Goal: Task Accomplishment & Management: Complete application form

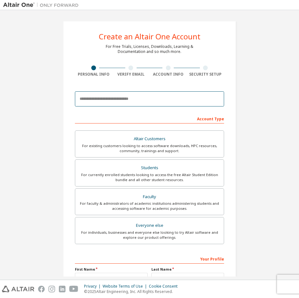
click at [118, 95] on input "email" at bounding box center [149, 98] width 149 height 15
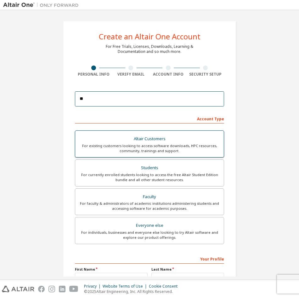
type input "*"
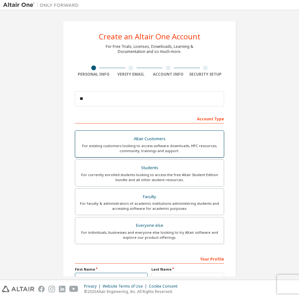
scroll to position [7, 0]
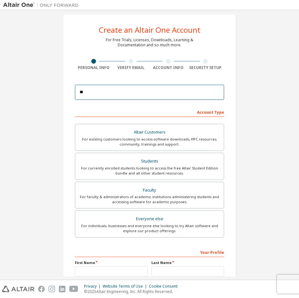
click at [116, 93] on input "**" at bounding box center [149, 92] width 149 height 15
type input "**********"
type input "*****"
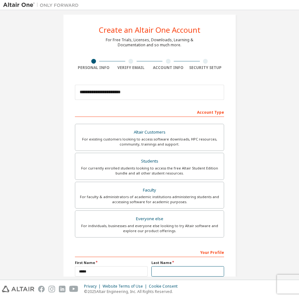
type input "**"
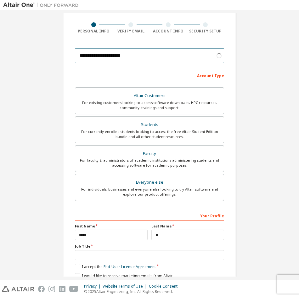
scroll to position [43, 0]
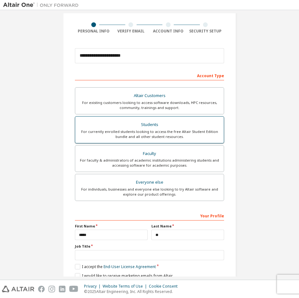
click at [150, 129] on div "For currently enrolled students looking to access the free Altair Student Editi…" at bounding box center [149, 134] width 141 height 10
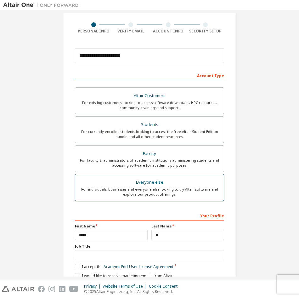
scroll to position [70, 0]
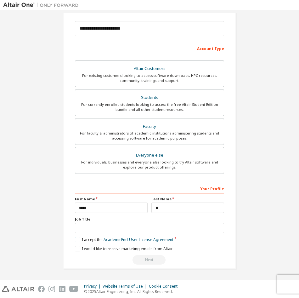
click at [79, 239] on label "I accept the Academic End-User License Agreement" at bounding box center [124, 239] width 99 height 5
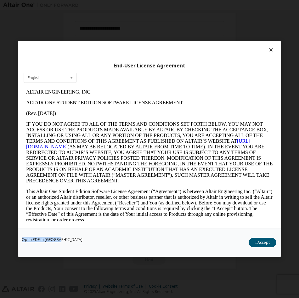
scroll to position [0, 0]
click at [79, 239] on div "Open PDF in New Tab I Accept" at bounding box center [149, 242] width 263 height 29
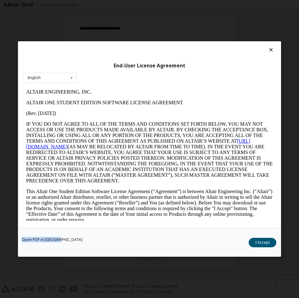
click at [79, 239] on div "Open PDF in New Tab I Accept" at bounding box center [149, 242] width 263 height 29
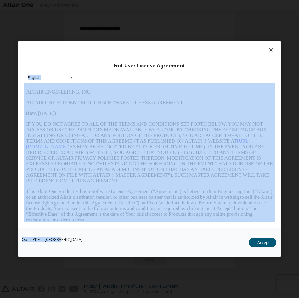
drag, startPoint x: 252, startPoint y: 105, endPoint x: 285, endPoint y: 193, distance: 94.0
click at [285, 193] on div "End-User License Agreement English English Open PDF in [GEOGRAPHIC_DATA] I Acce…" at bounding box center [149, 149] width 299 height 298
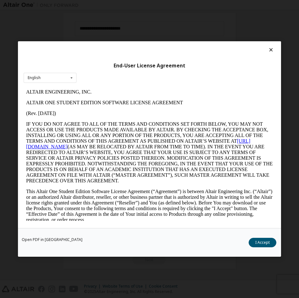
click at [270, 48] on icon at bounding box center [271, 50] width 7 height 6
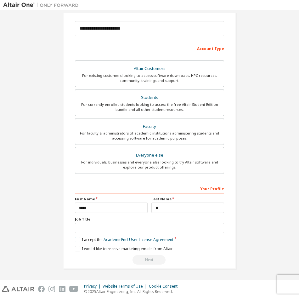
click at [75, 239] on label "I accept the Academic End-User License Agreement" at bounding box center [124, 239] width 99 height 5
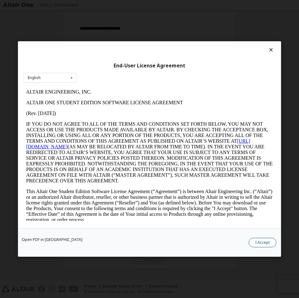
click at [257, 244] on button "I Accept" at bounding box center [263, 242] width 28 height 9
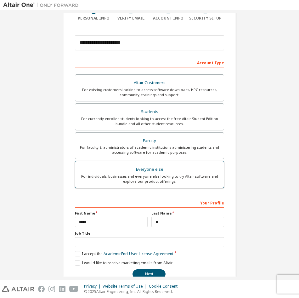
scroll to position [57, 0]
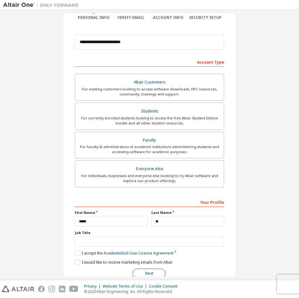
click at [141, 270] on button "Next" at bounding box center [149, 273] width 33 height 9
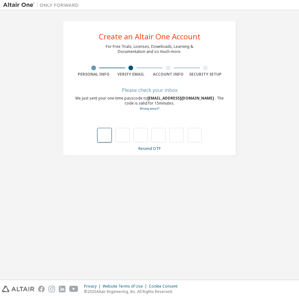
click at [102, 133] on input "text" at bounding box center [104, 135] width 14 height 14
type input "*"
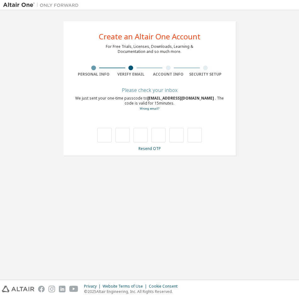
type input "*"
